Goal: Information Seeking & Learning: Check status

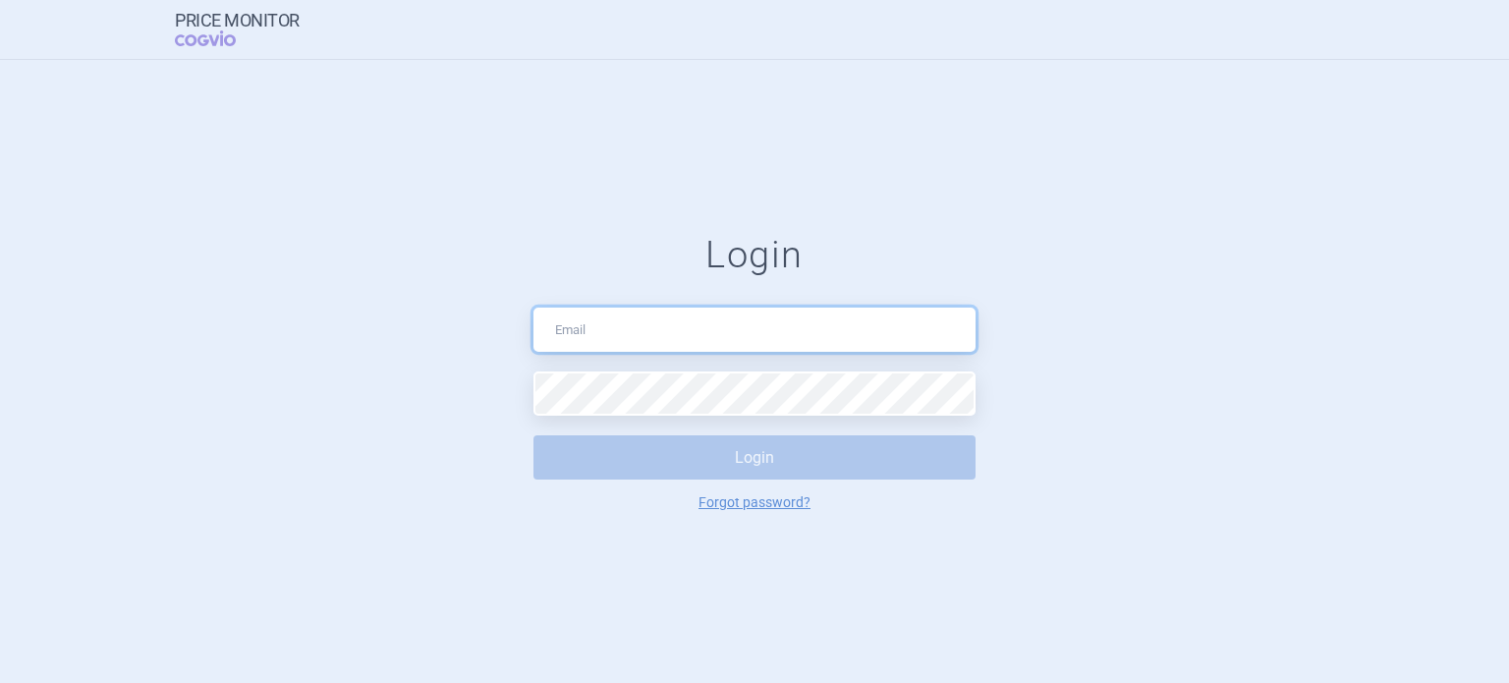
type input "[EMAIL_ADDRESS][DOMAIN_NAME]"
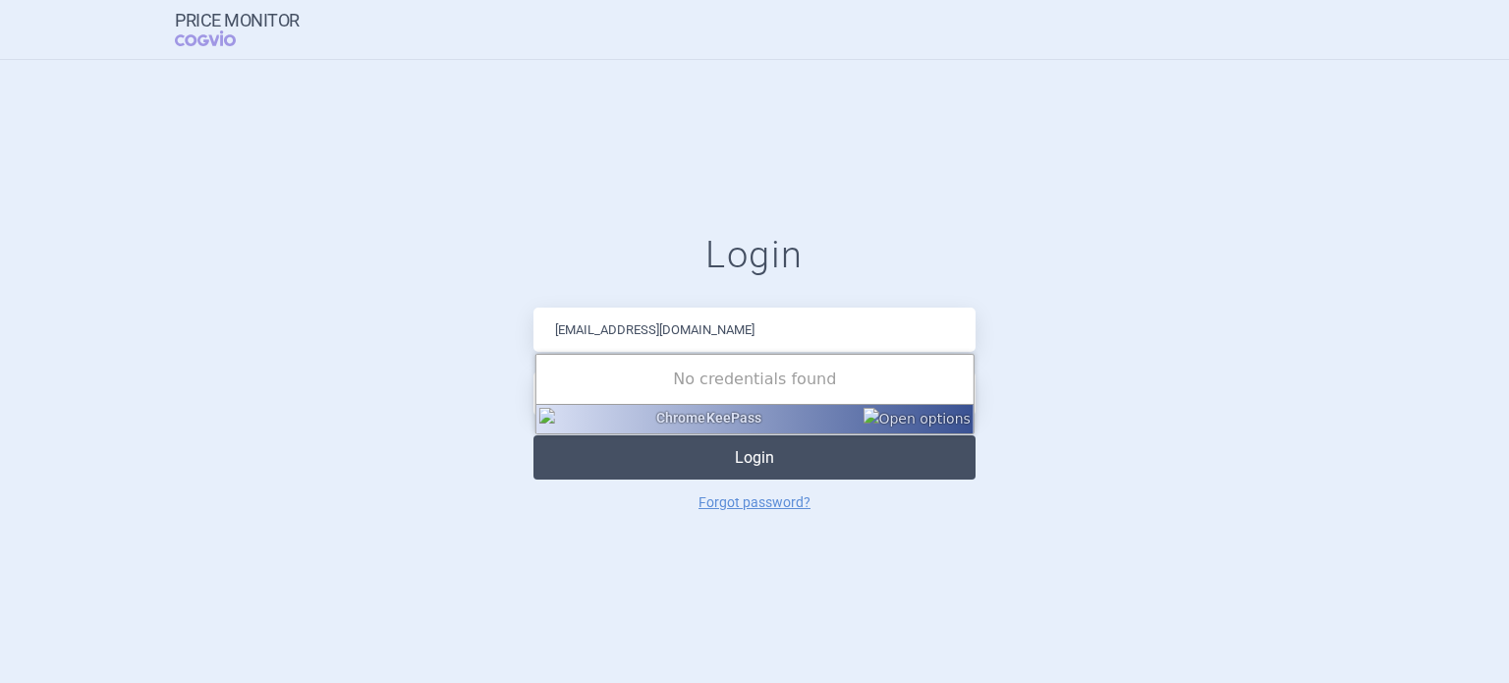
click at [593, 462] on button "Login" at bounding box center [754, 457] width 442 height 44
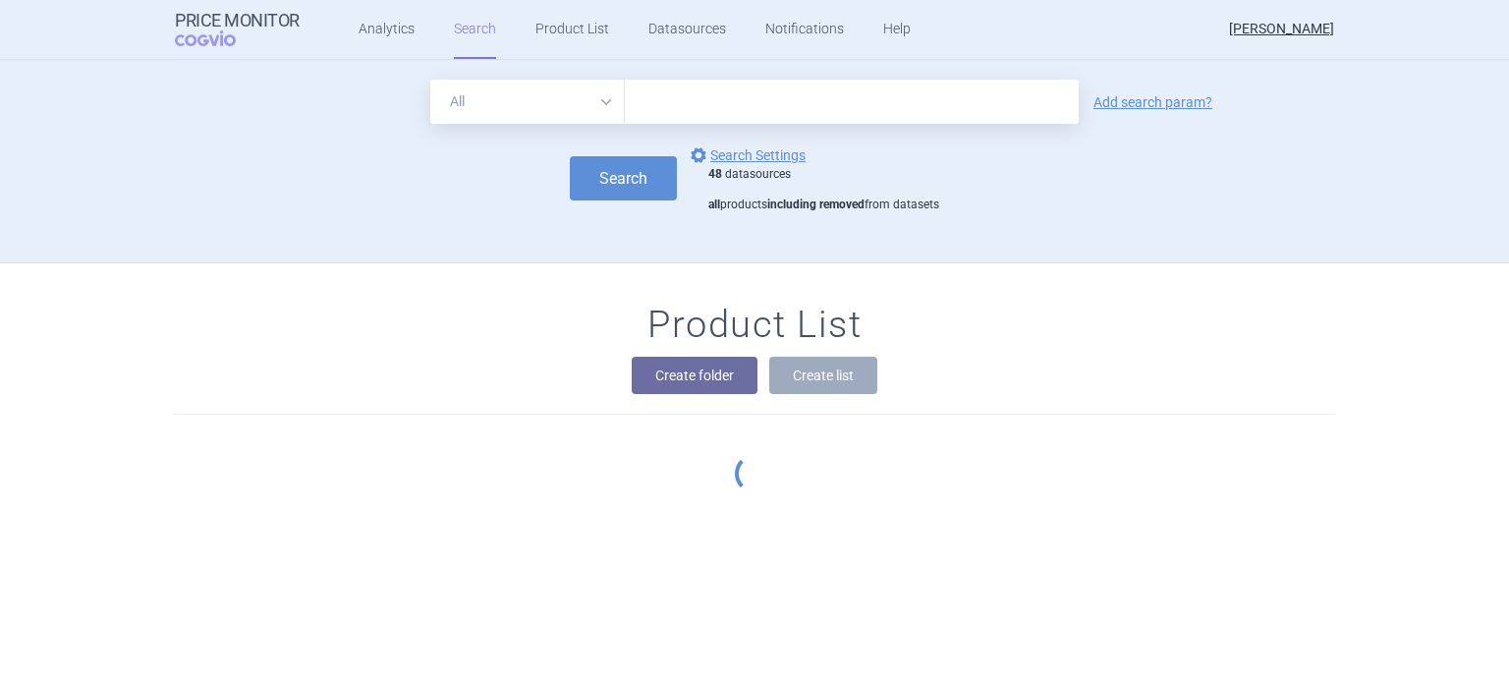
click at [657, 95] on input "text" at bounding box center [852, 102] width 454 height 44
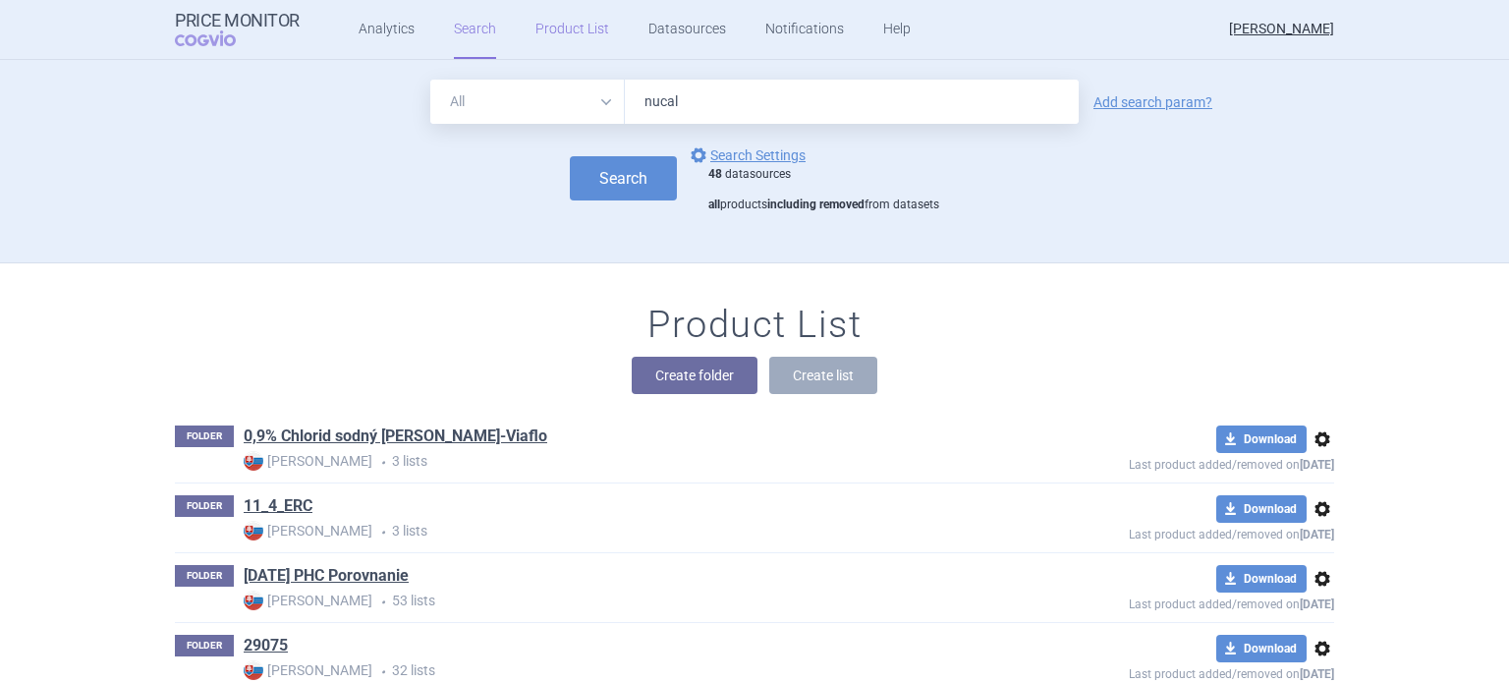
type input "[MEDICAL_DATA]"
click button "Search" at bounding box center [623, 178] width 107 height 44
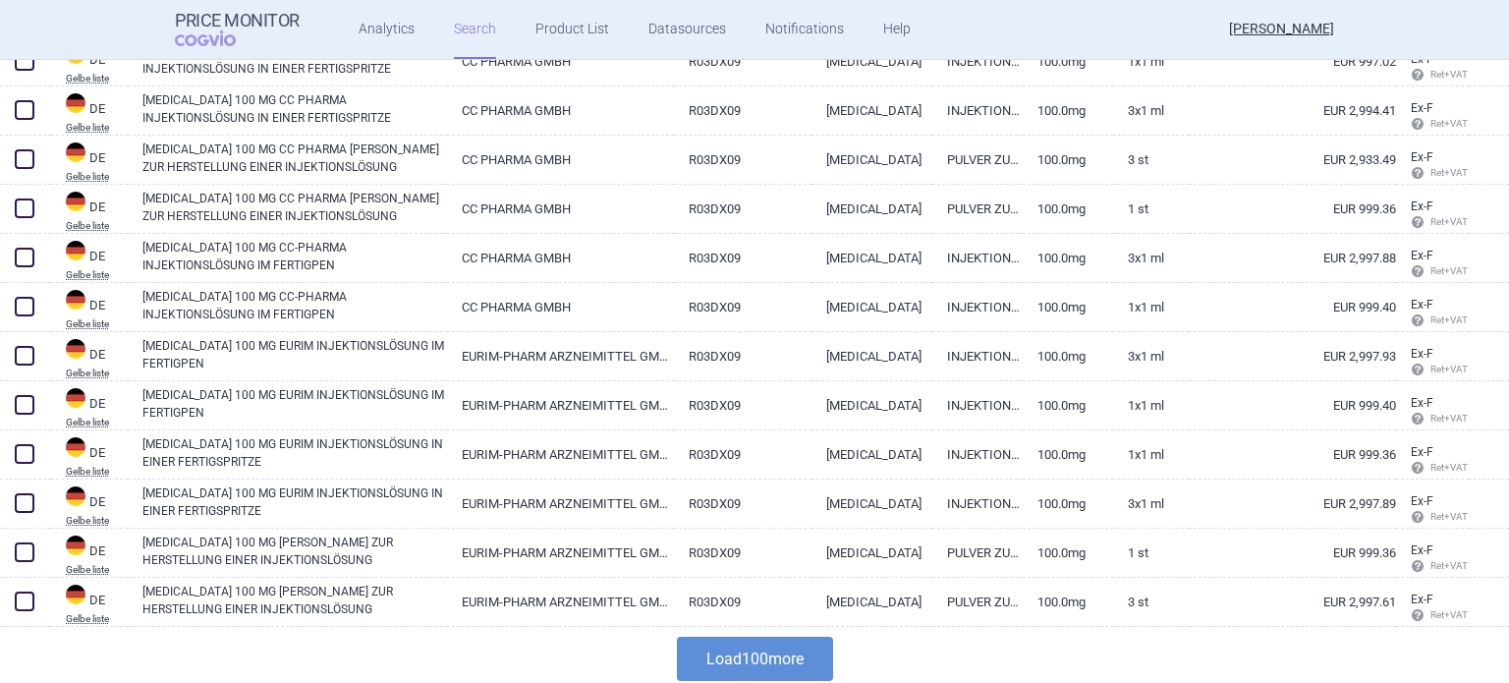
scroll to position [4726, 0]
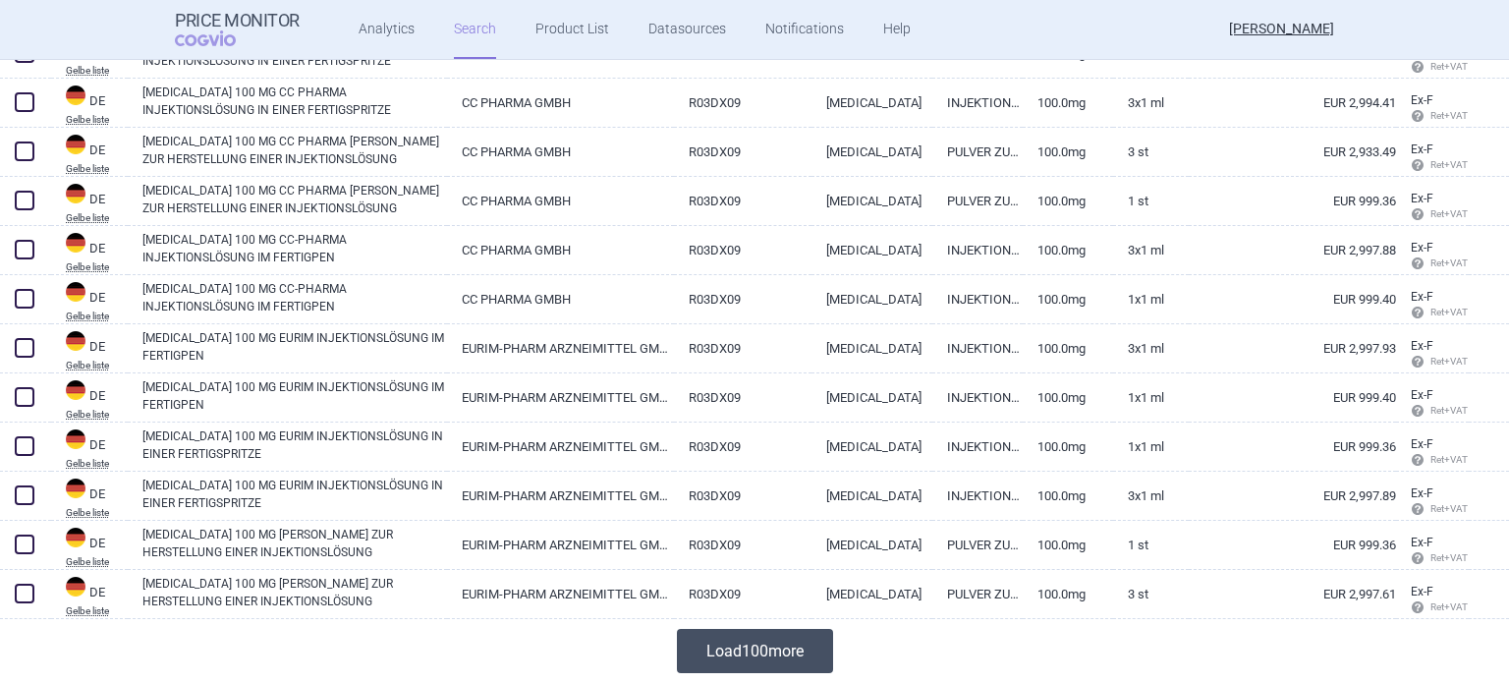
click at [793, 654] on button "Load 100 more" at bounding box center [755, 651] width 156 height 44
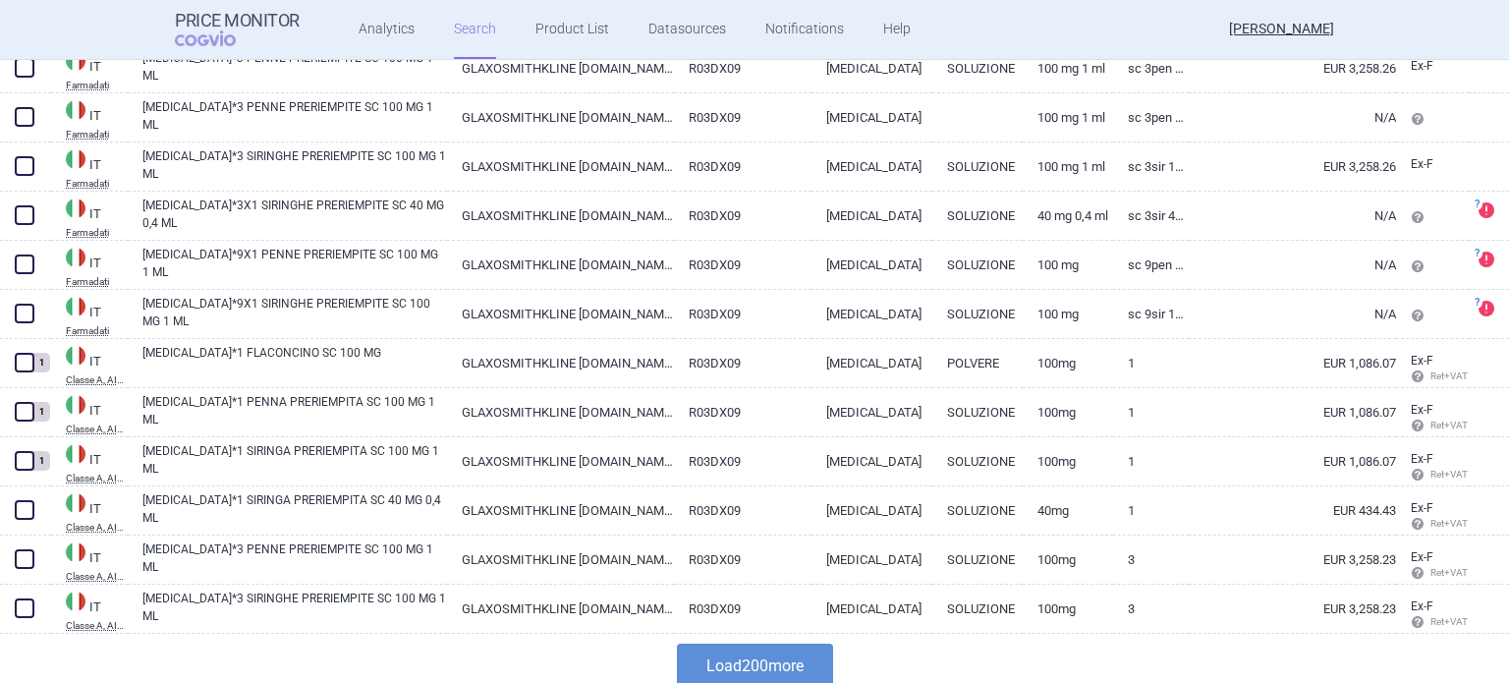
scroll to position [9638, 0]
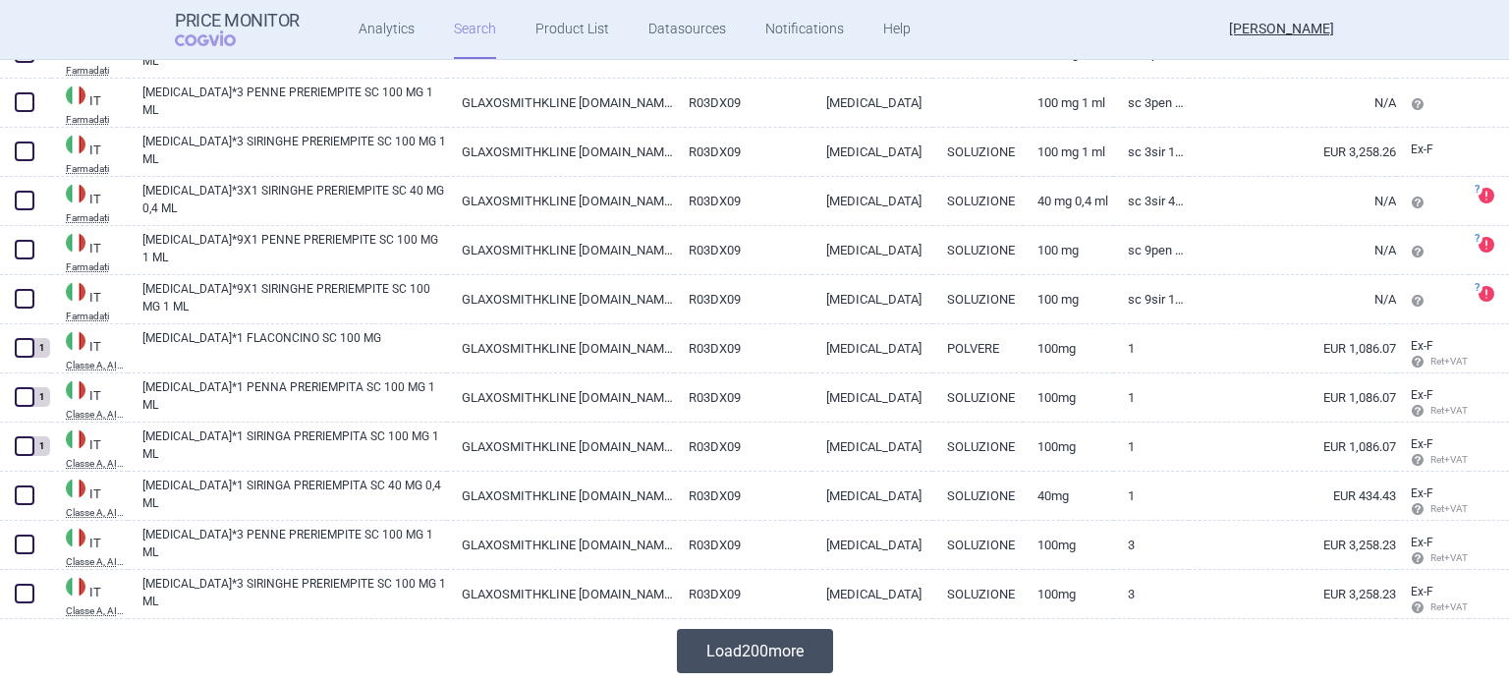
click at [762, 667] on button "Load 200 more" at bounding box center [755, 651] width 156 height 44
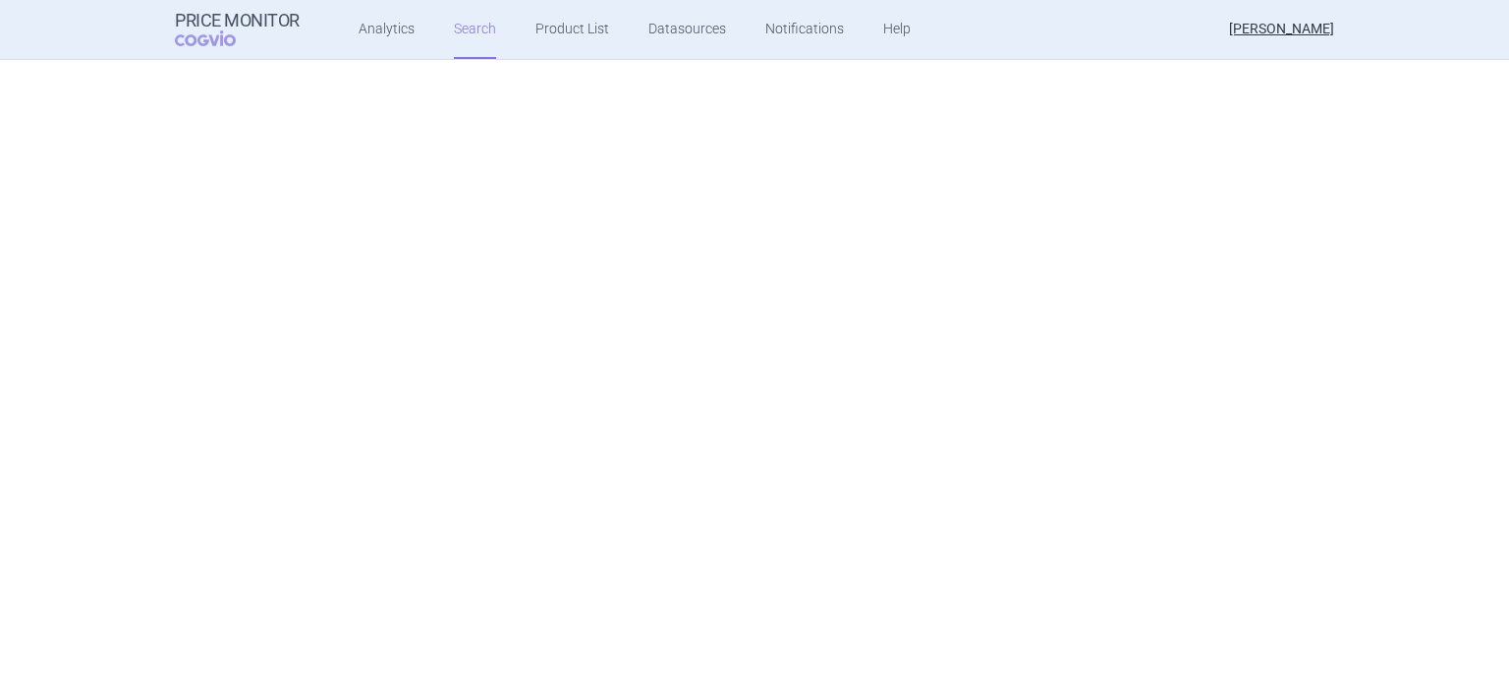
scroll to position [0, 0]
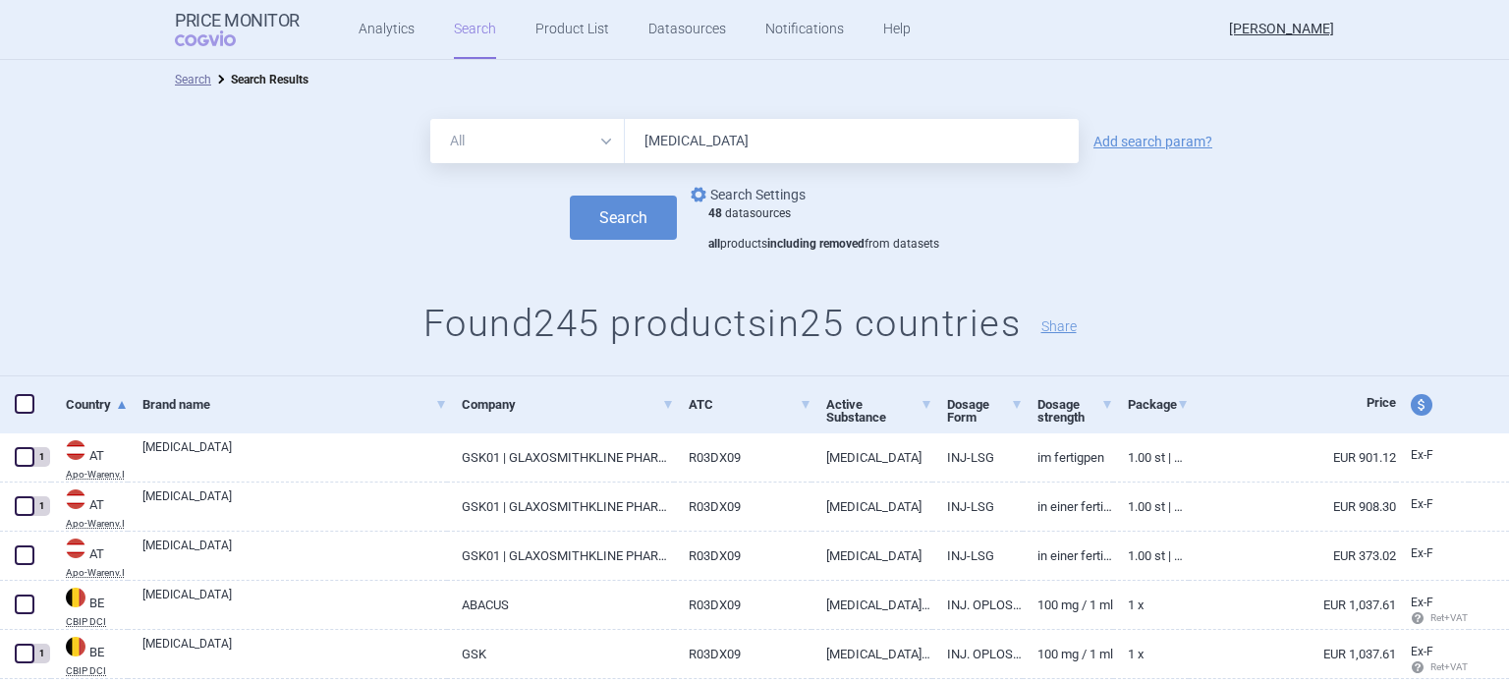
click at [721, 198] on link "options Search Settings" at bounding box center [746, 195] width 119 height 24
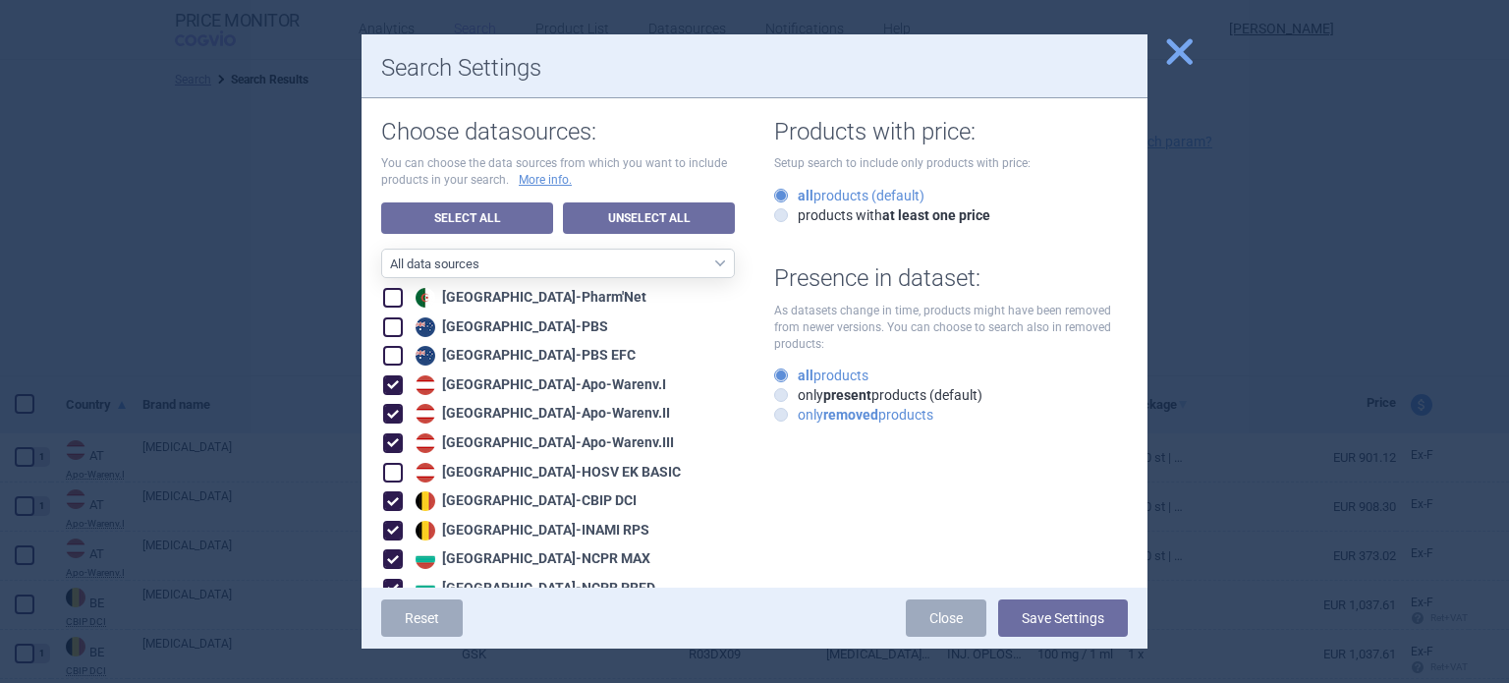
click at [893, 414] on label "only removed products" at bounding box center [853, 415] width 159 height 20
click at [795, 414] on input "only removed products" at bounding box center [785, 416] width 20 height 20
radio input "true"
click at [1078, 620] on button "Save Settings" at bounding box center [1063, 617] width 130 height 37
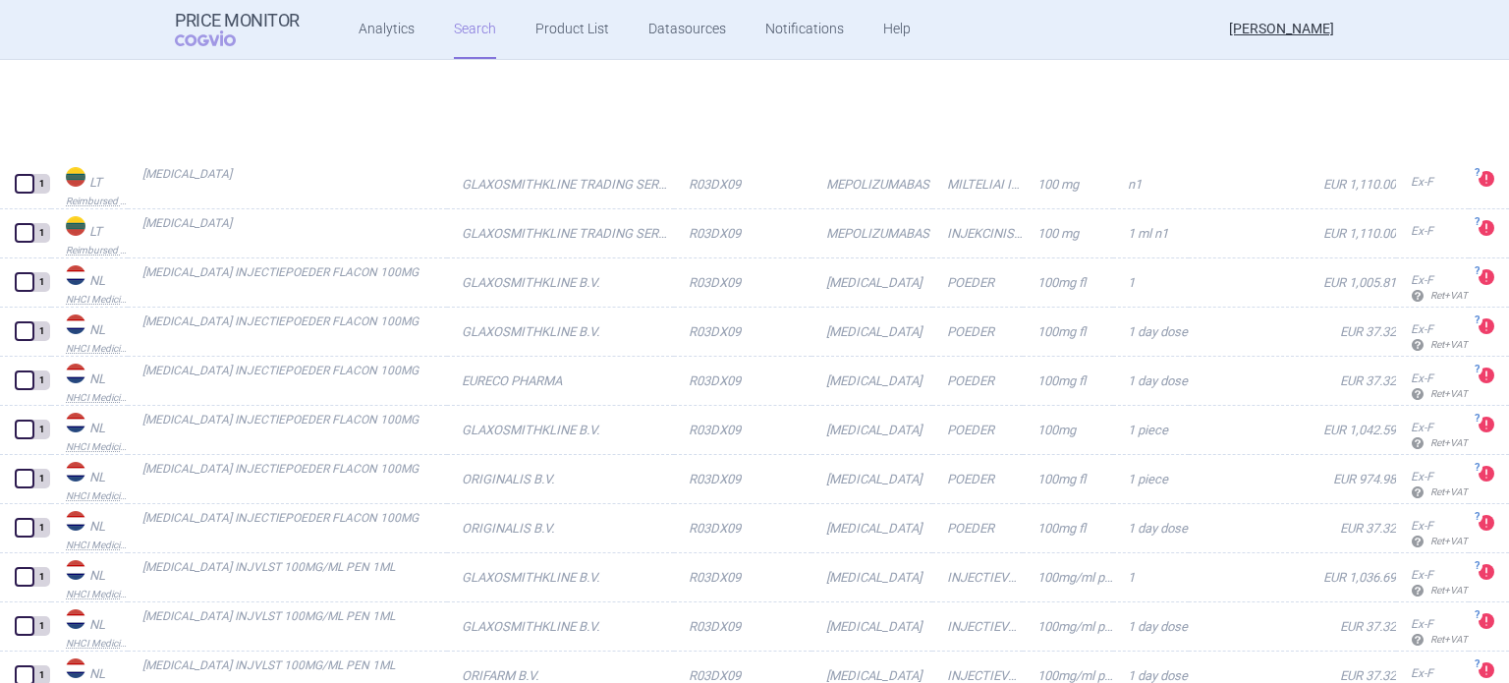
scroll to position [1532, 0]
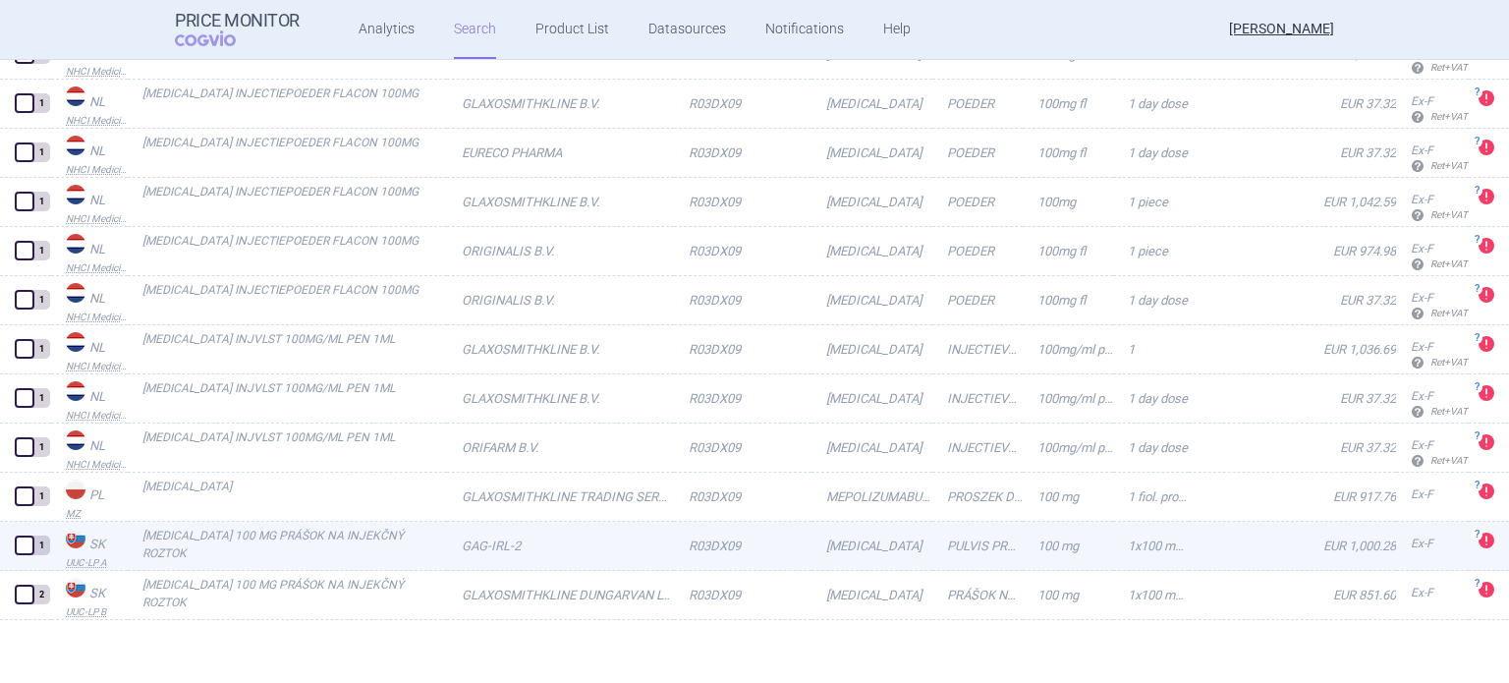
click at [521, 545] on link "GAG-IRL-2" at bounding box center [560, 546] width 226 height 48
select select "EUR"
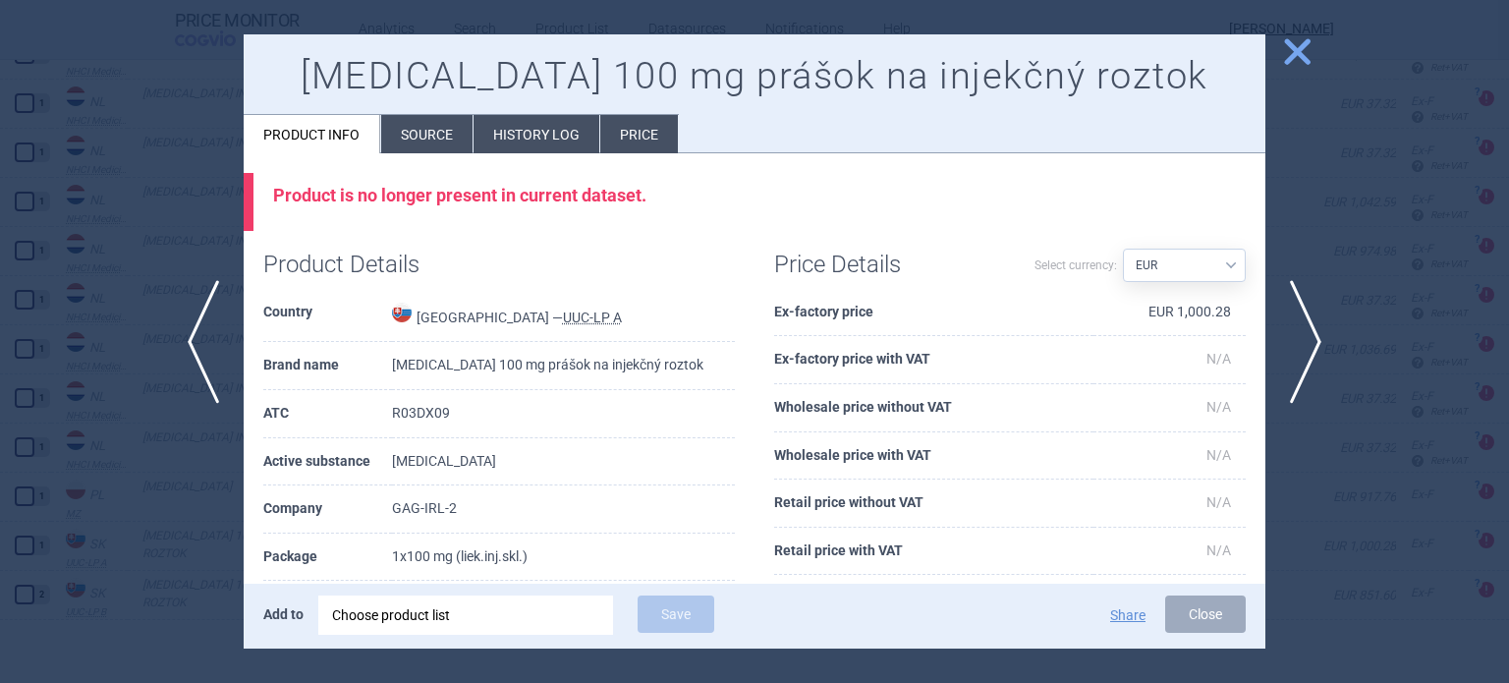
click at [435, 136] on li "Source" at bounding box center [426, 134] width 91 height 38
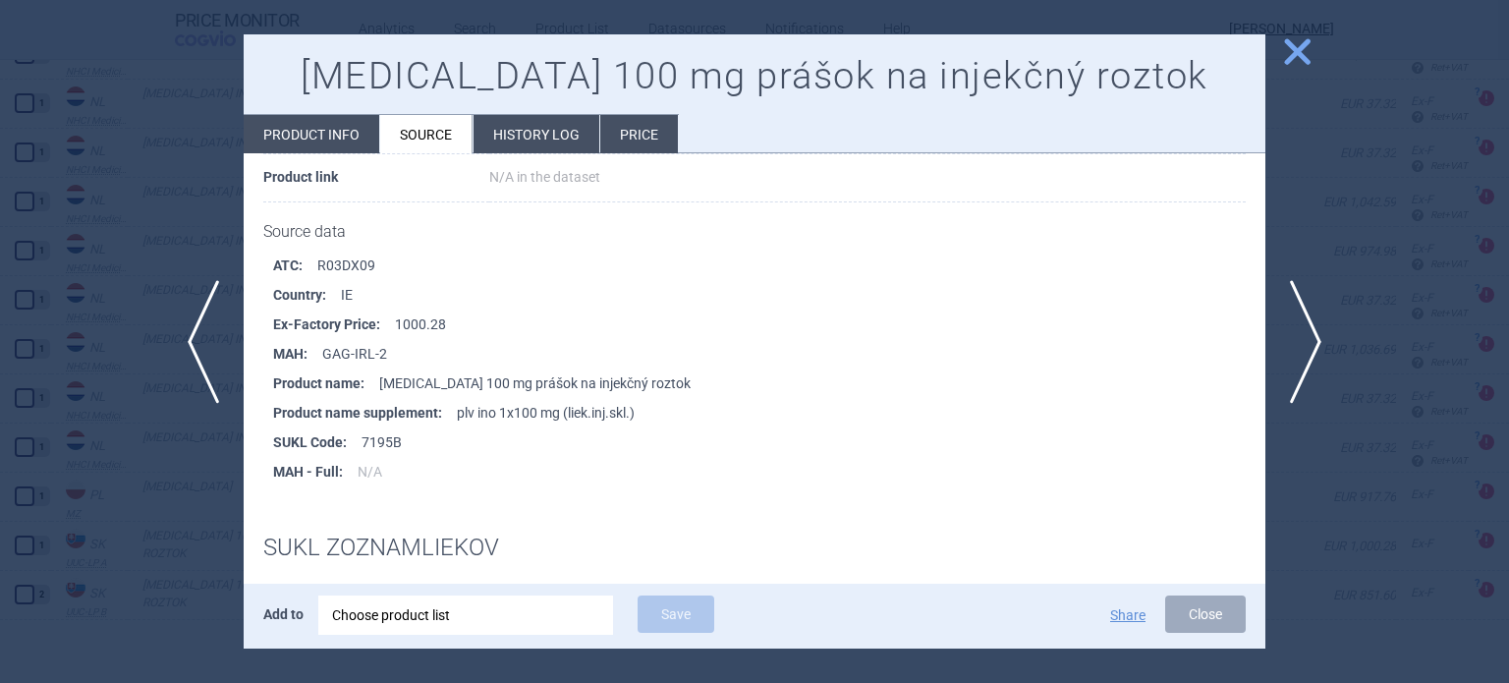
scroll to position [227, 0]
click at [566, 143] on li "History log" at bounding box center [536, 134] width 126 height 38
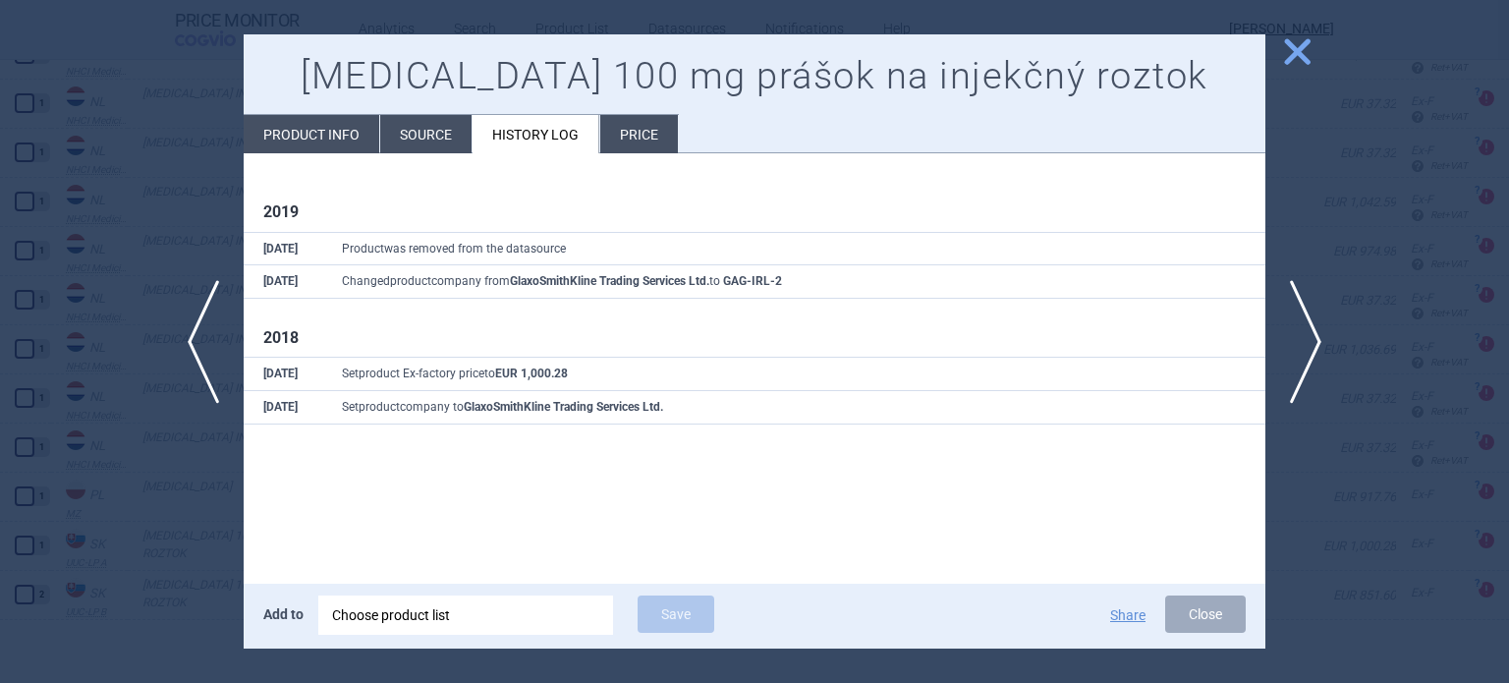
click at [153, 587] on div at bounding box center [754, 341] width 1509 height 683
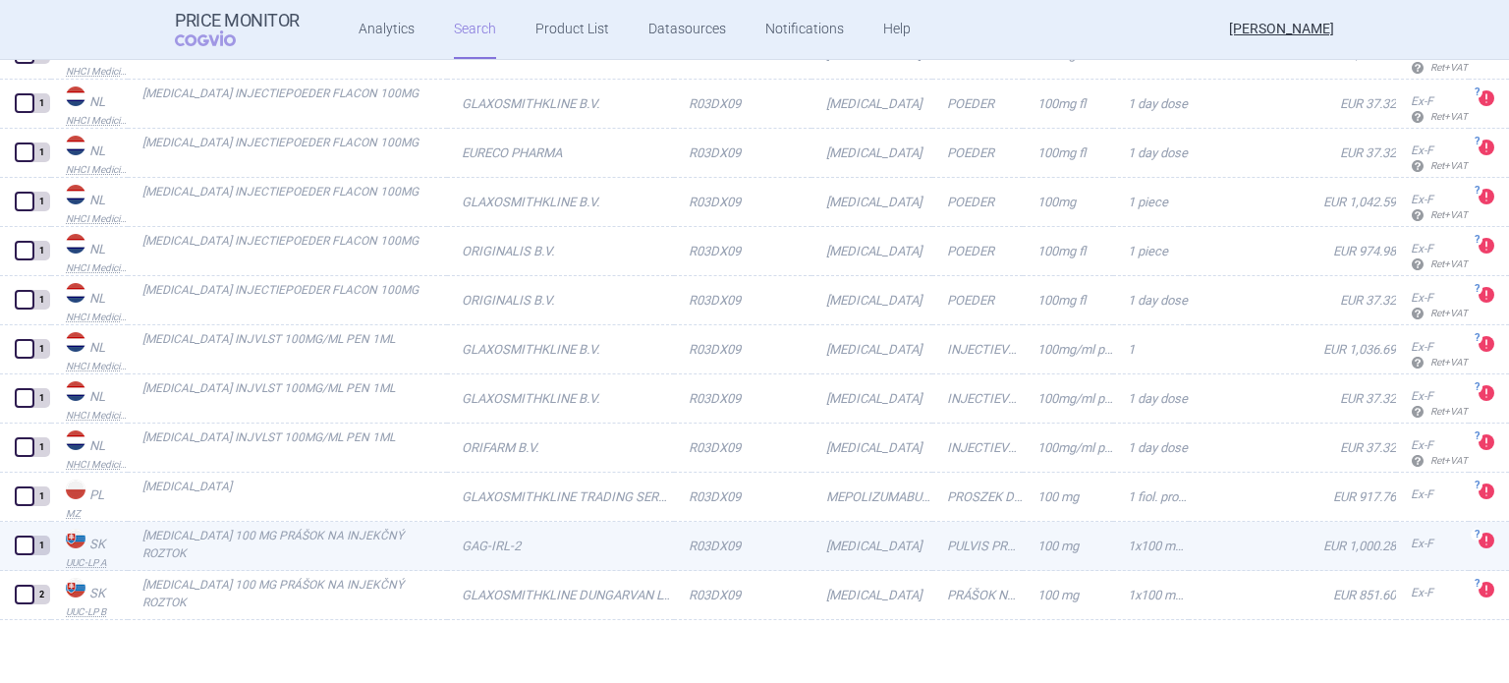
click at [299, 536] on link "[MEDICAL_DATA] 100 MG PRÁŠOK NA INJEKČNÝ ROZTOK" at bounding box center [294, 544] width 305 height 35
select select "EUR"
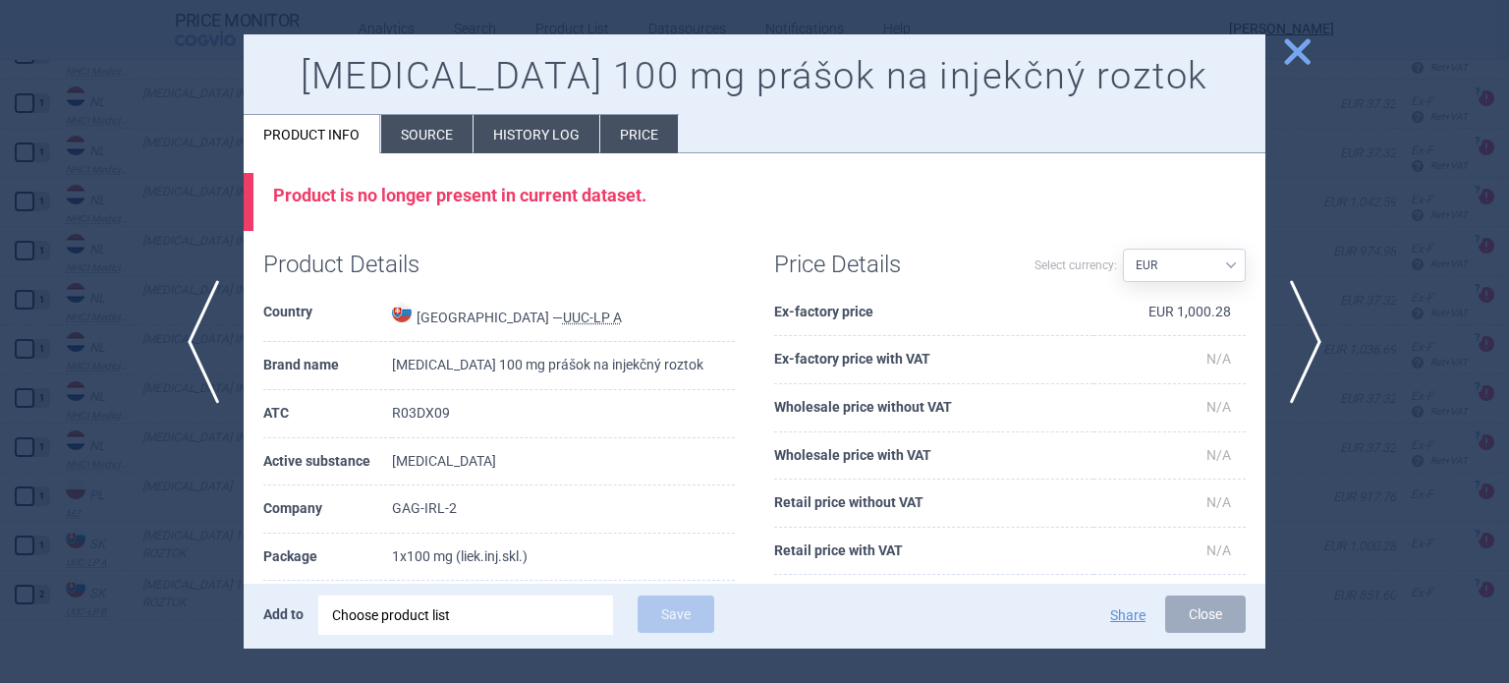
click at [427, 140] on li "Source" at bounding box center [426, 134] width 91 height 38
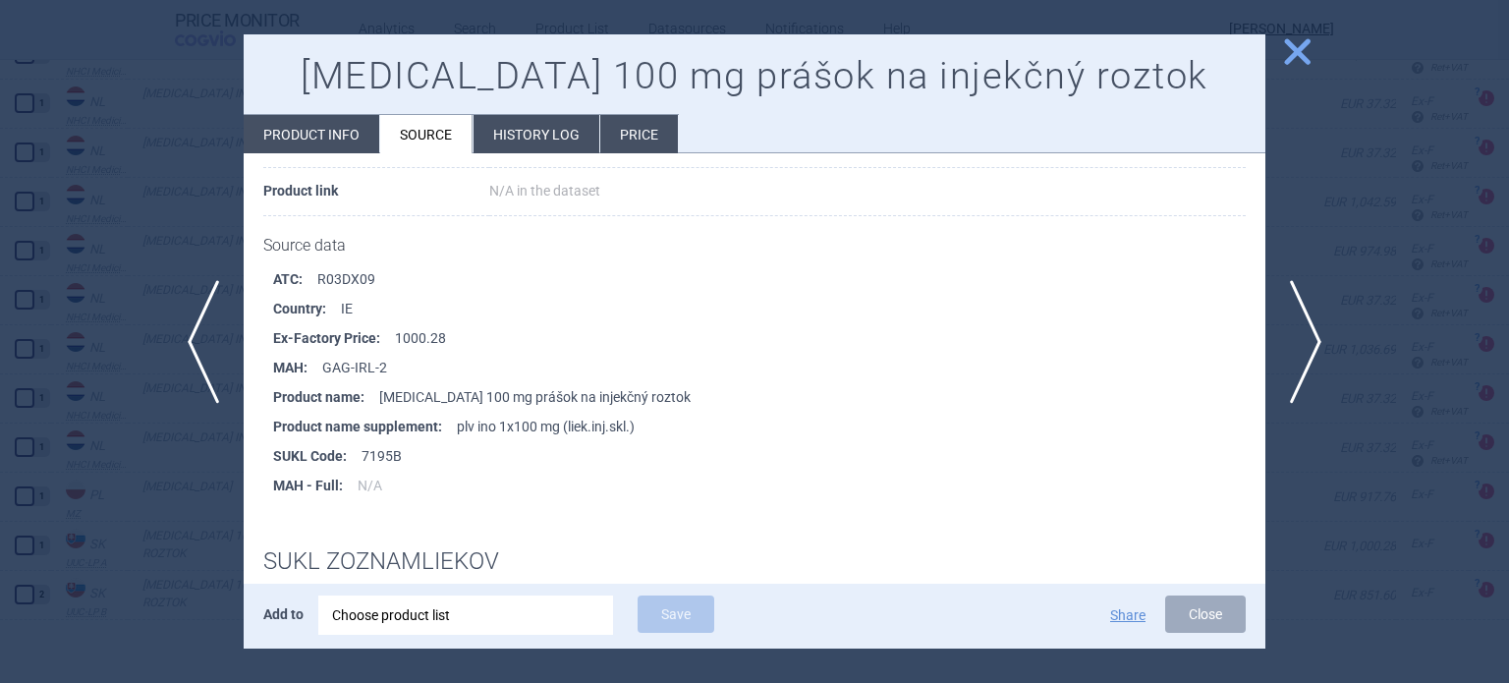
scroll to position [212, 0]
click at [553, 144] on li "History log" at bounding box center [536, 134] width 126 height 38
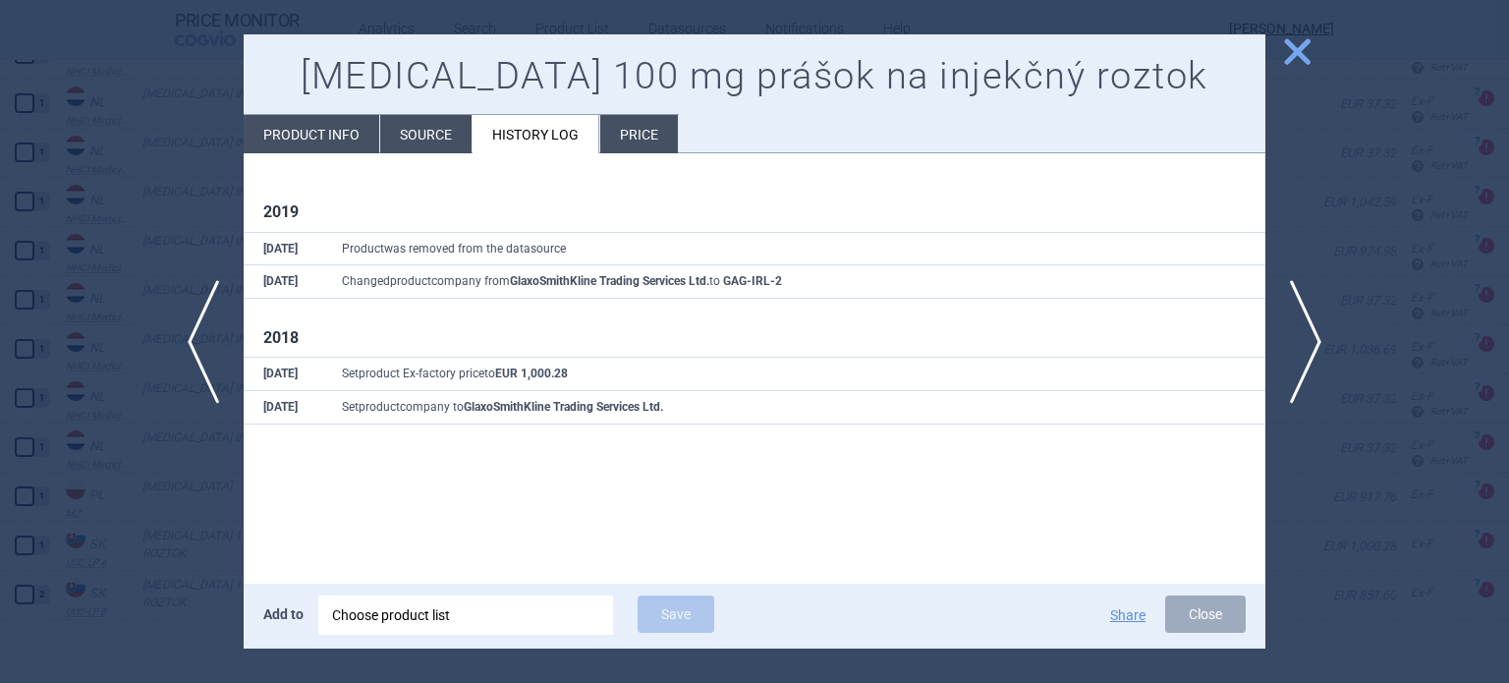
click at [181, 510] on div at bounding box center [754, 341] width 1509 height 683
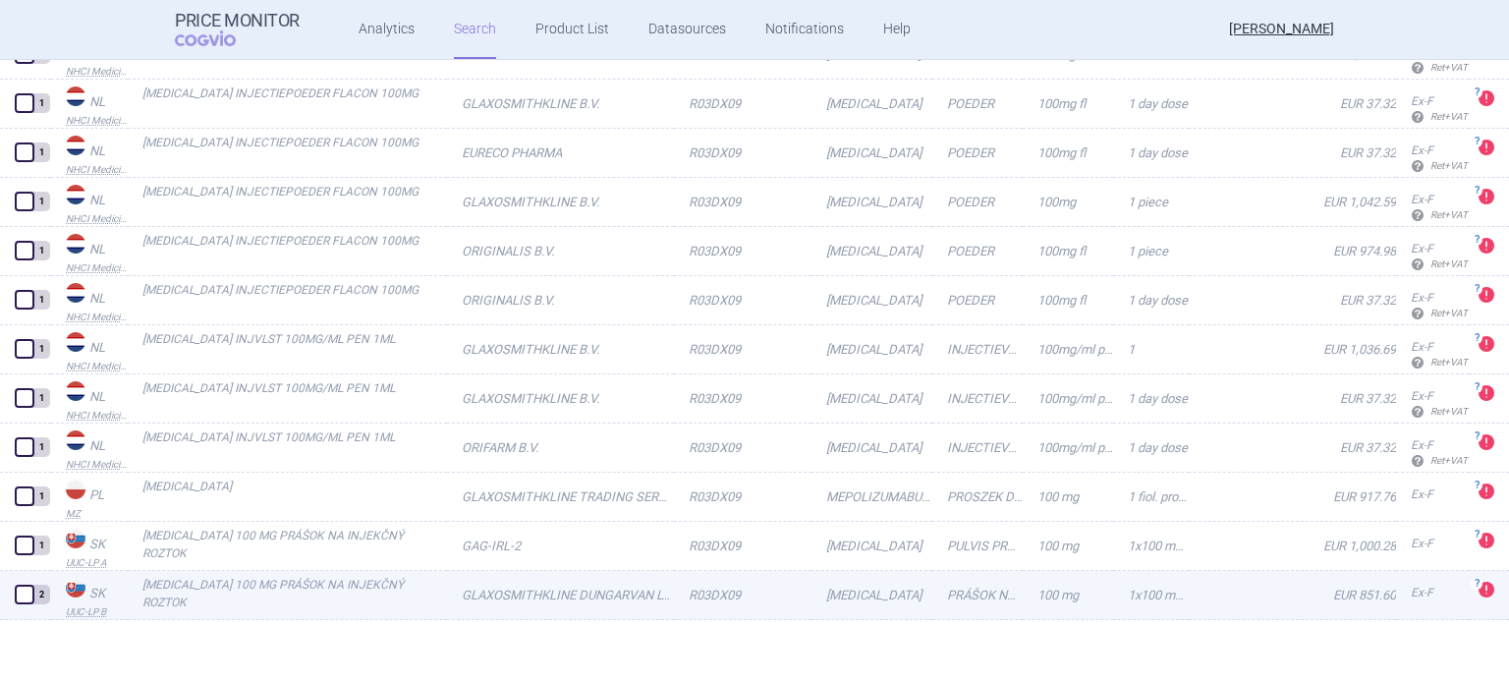
click at [232, 588] on link "[MEDICAL_DATA] 100 MG PRÁŠOK NA INJEKČNÝ ROZTOK" at bounding box center [294, 593] width 305 height 35
select select "EUR"
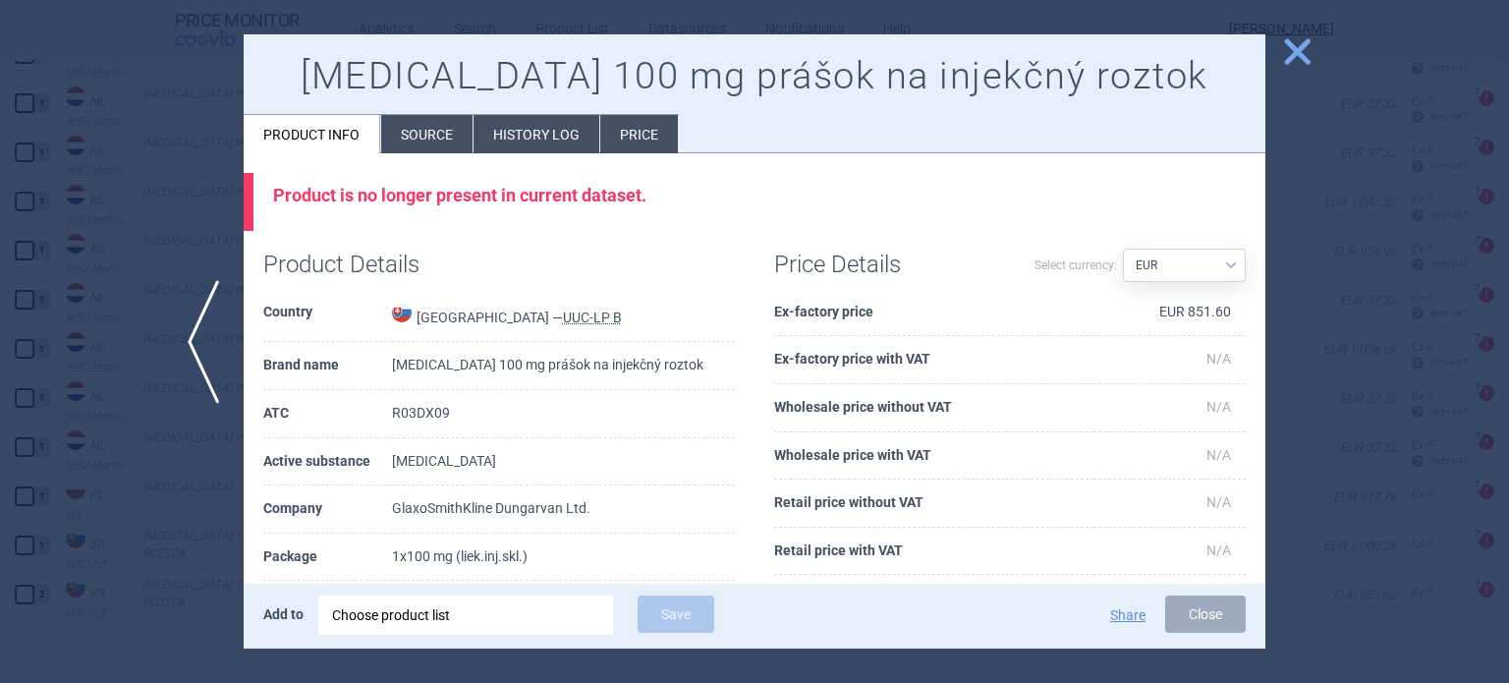
click at [554, 138] on li "History log" at bounding box center [536, 134] width 126 height 38
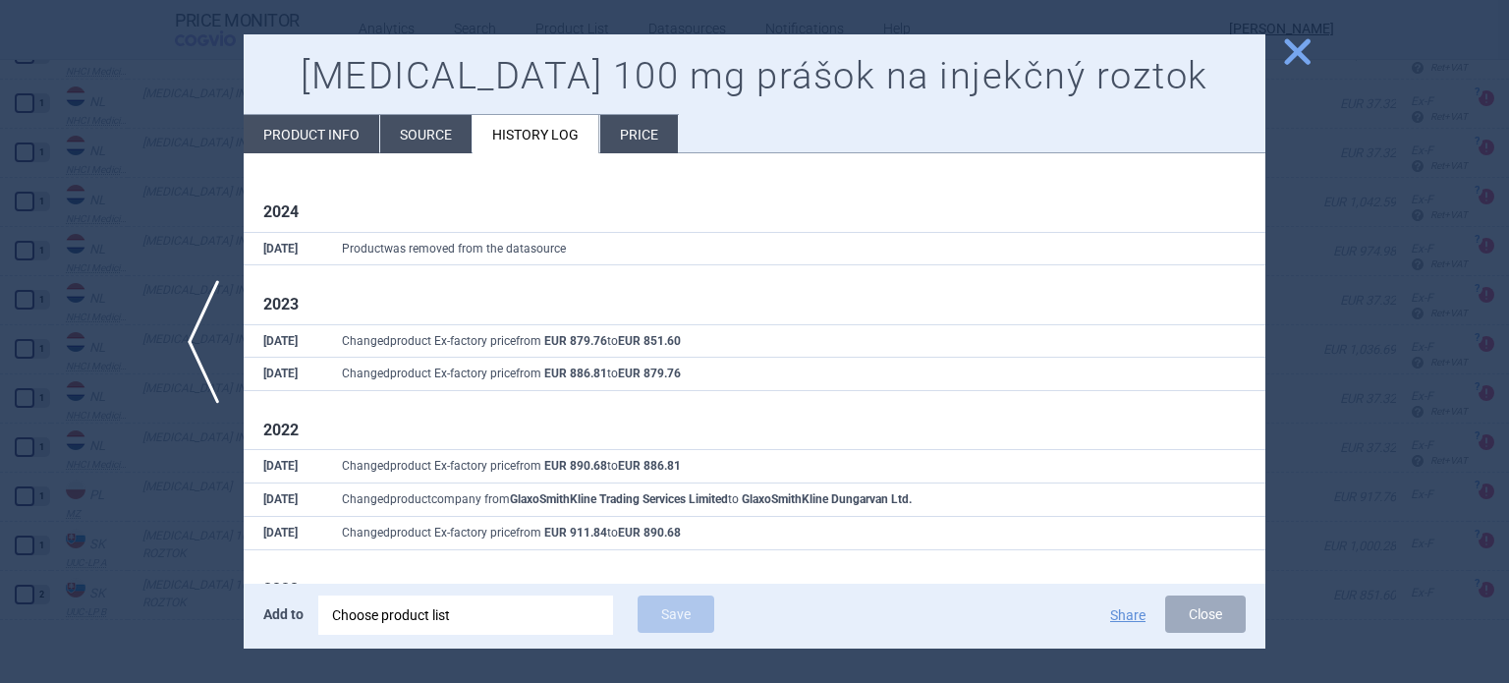
click at [157, 278] on div at bounding box center [754, 341] width 1509 height 683
